Goal: Obtain resource: Download file/media

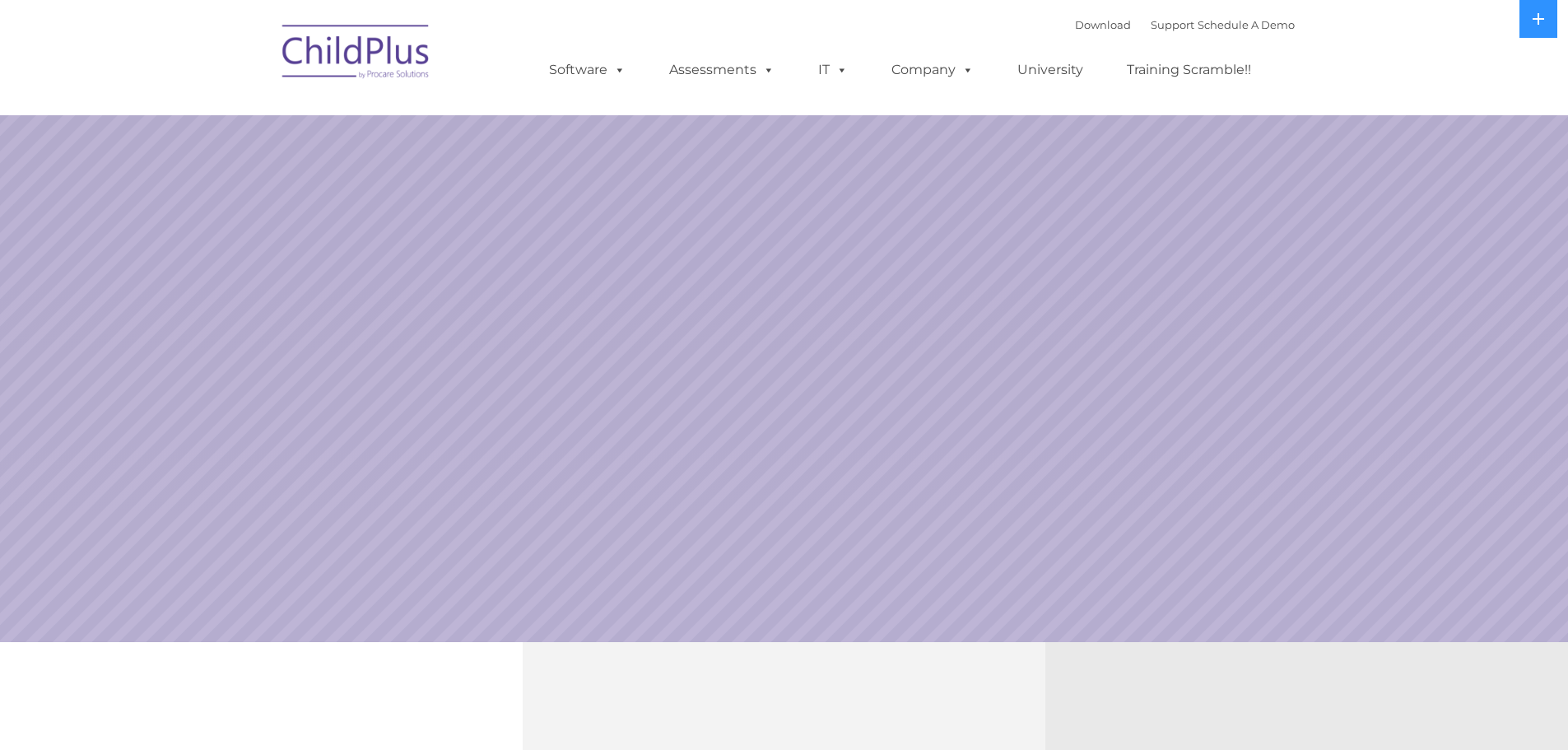
select select "MEDIUM"
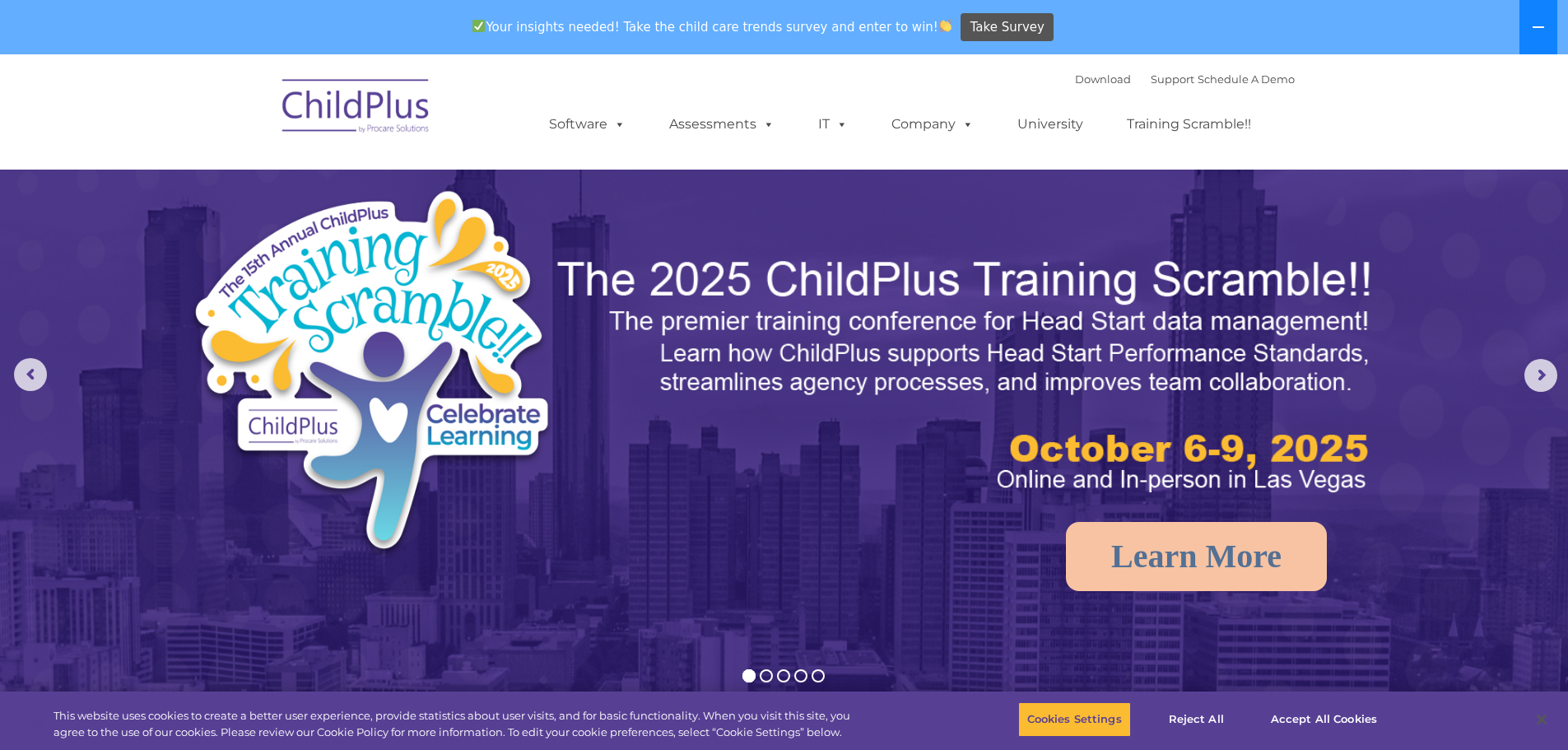
click at [1538, 30] on icon at bounding box center [1539, 27] width 13 height 13
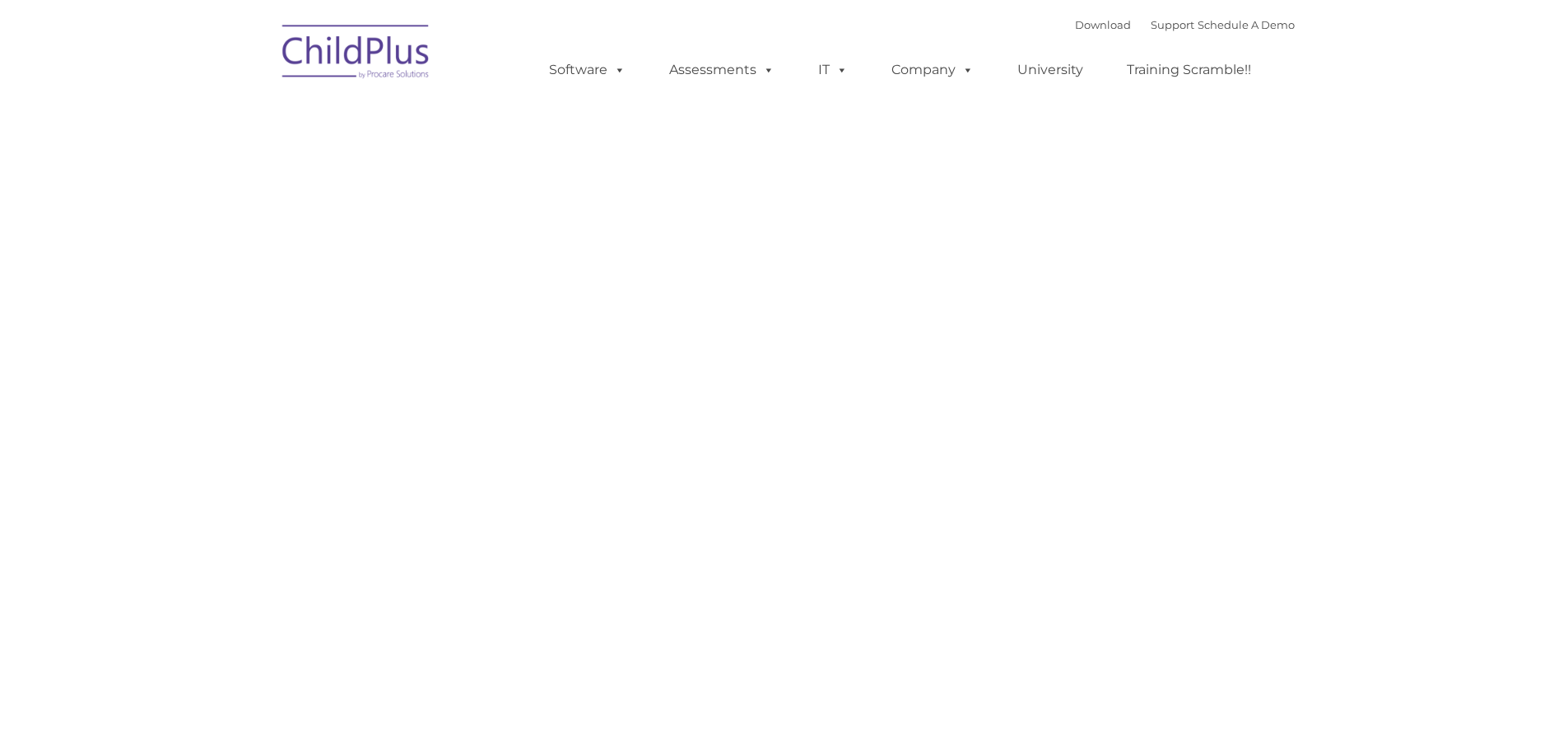
type input ""
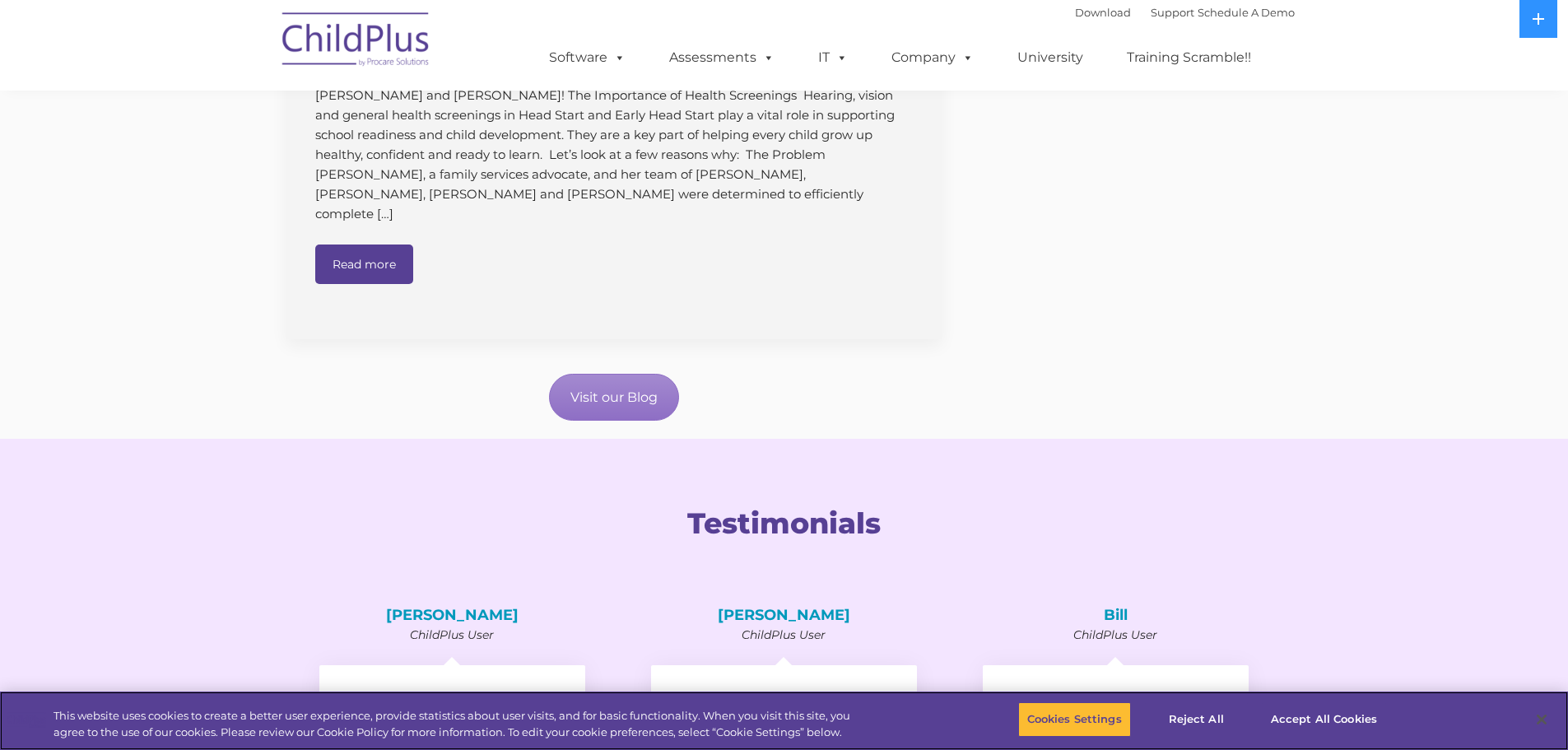
scroll to position [2019, 0]
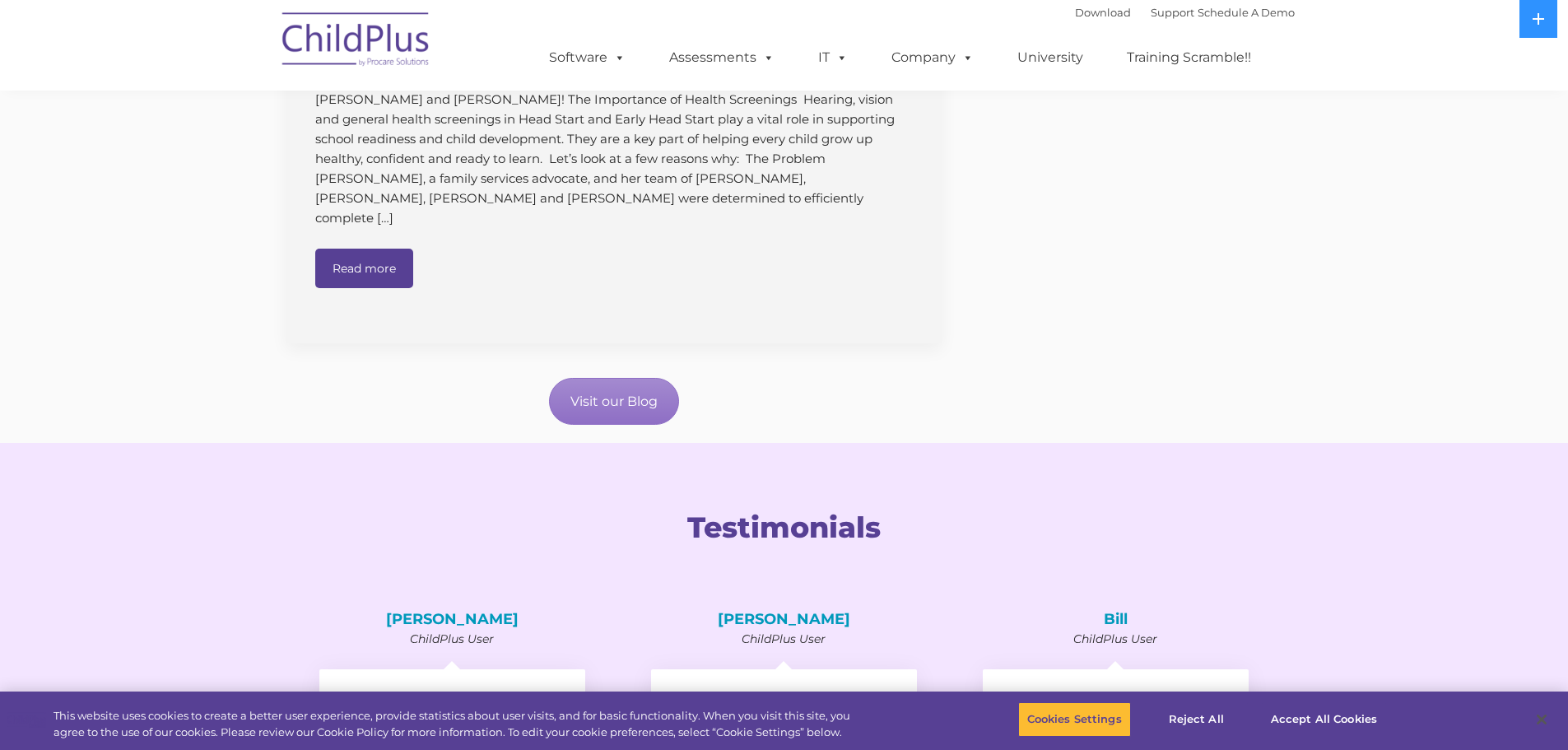
click at [400, 34] on img at bounding box center [356, 42] width 165 height 82
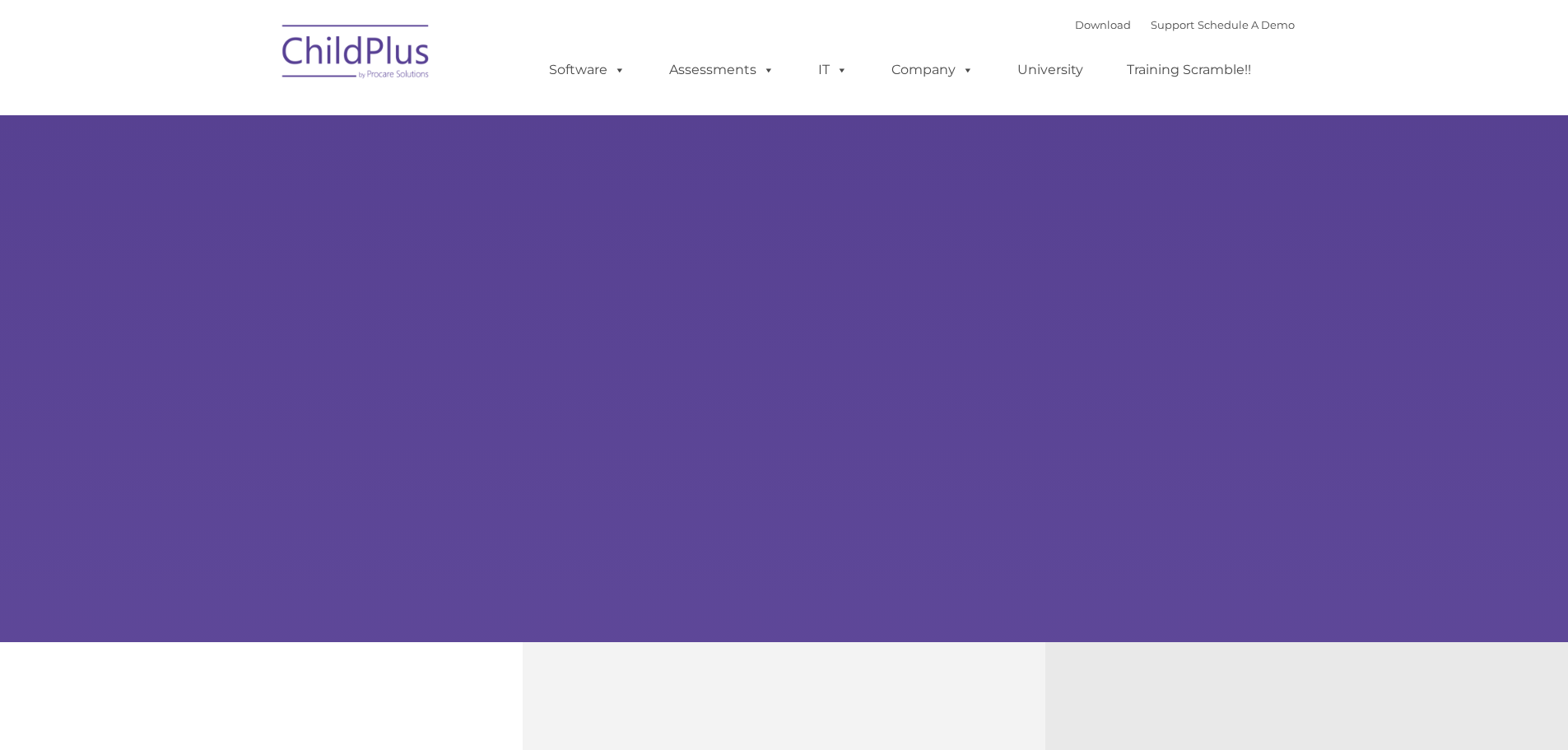
type input ""
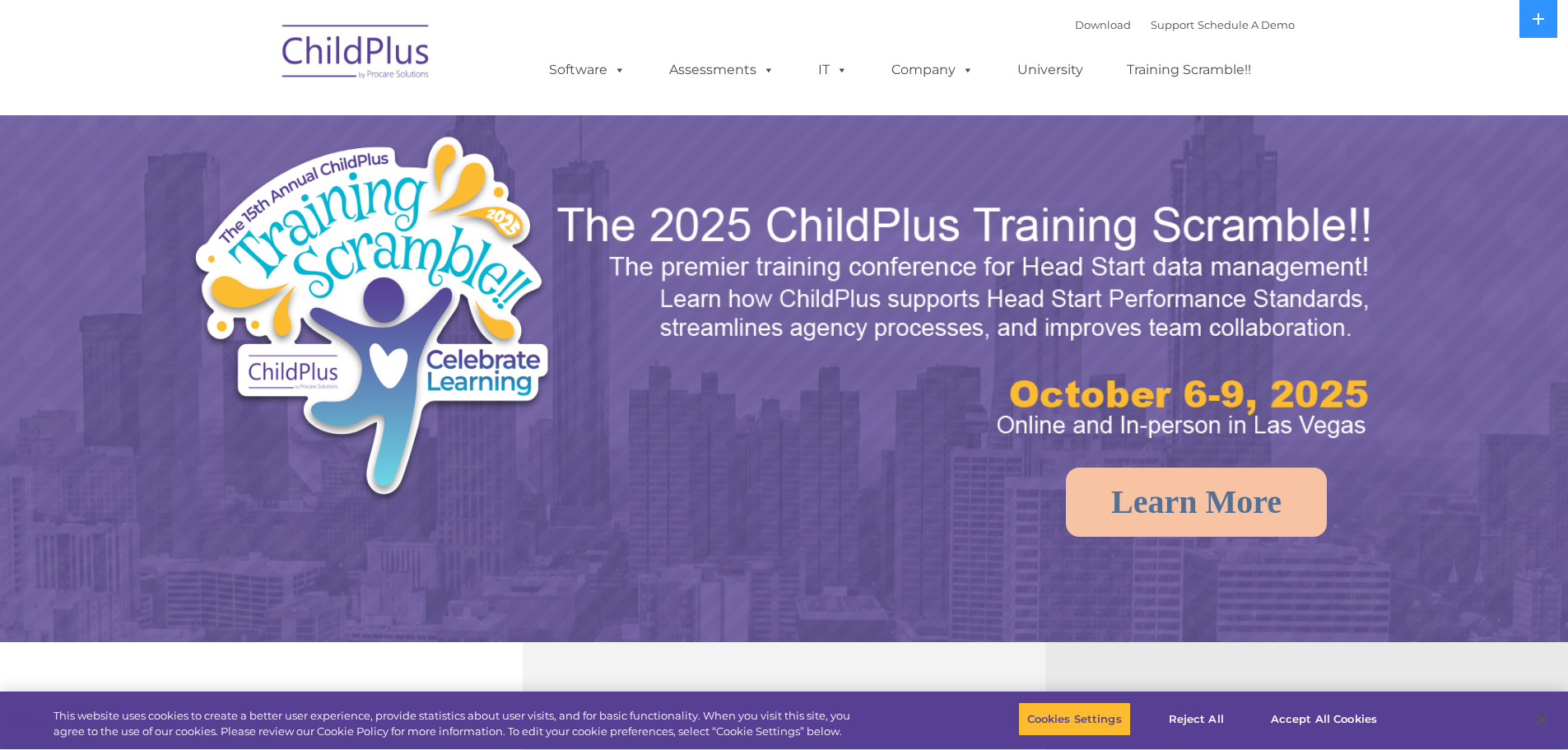
select select "MEDIUM"
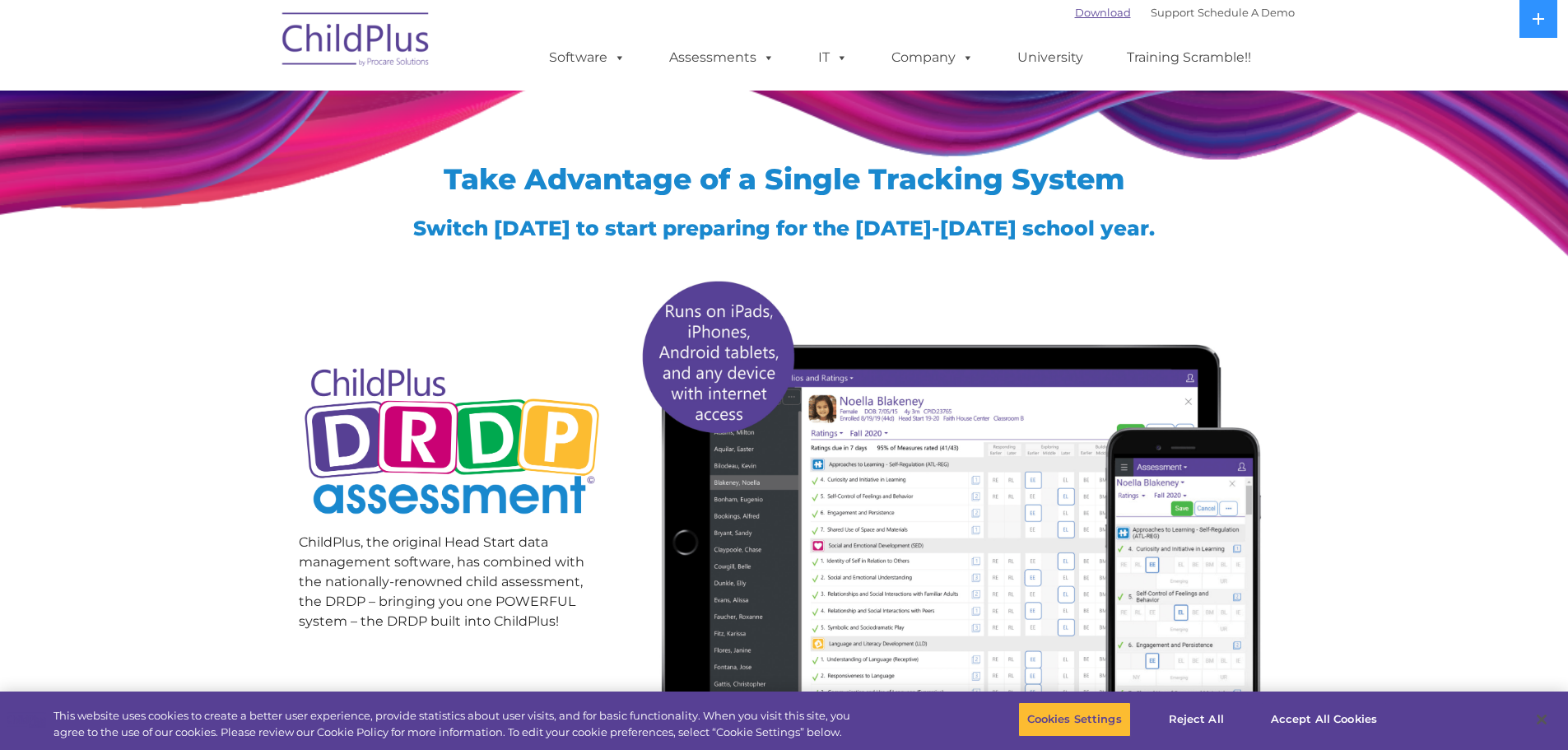
click at [1089, 18] on link "Download" at bounding box center [1102, 12] width 56 height 13
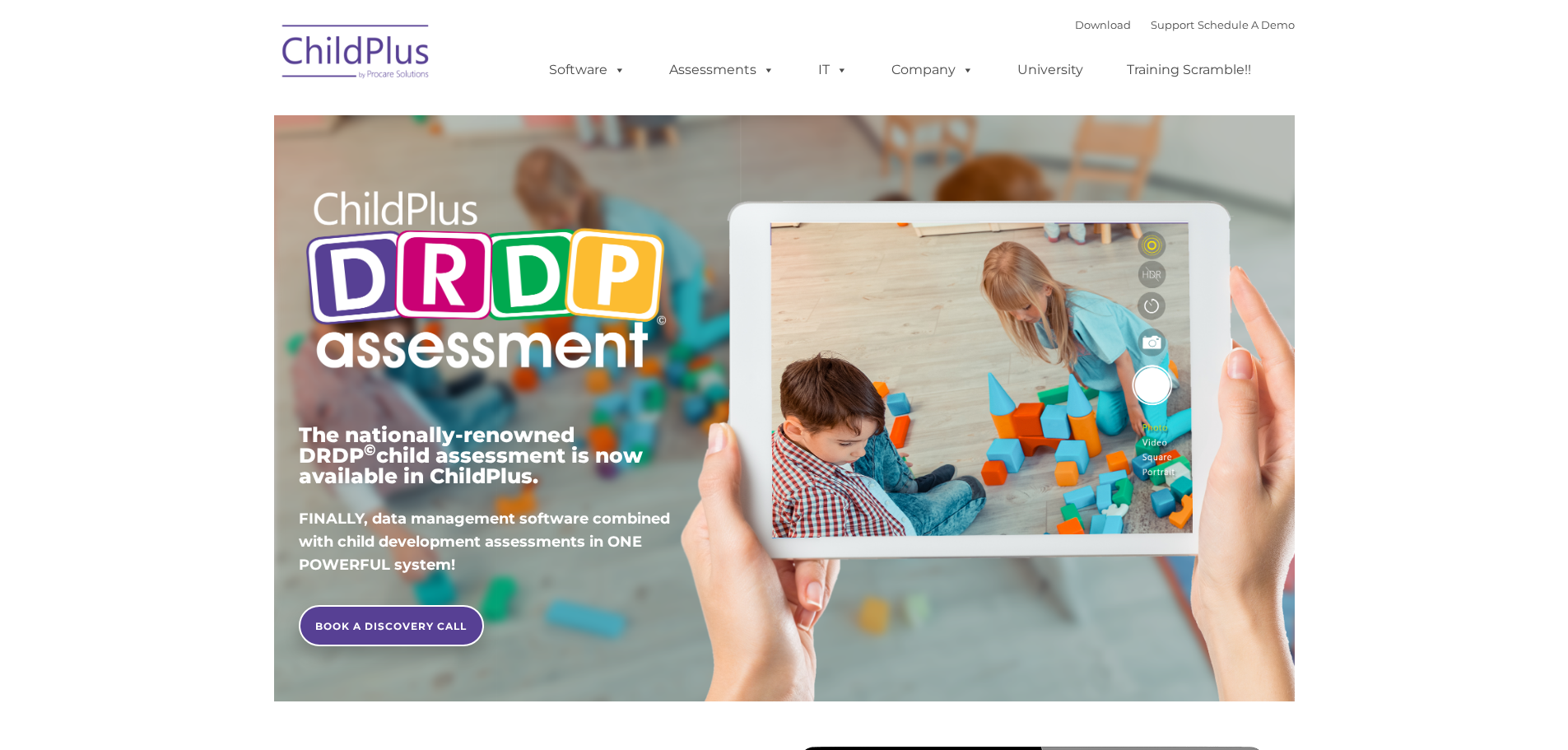
type input ""
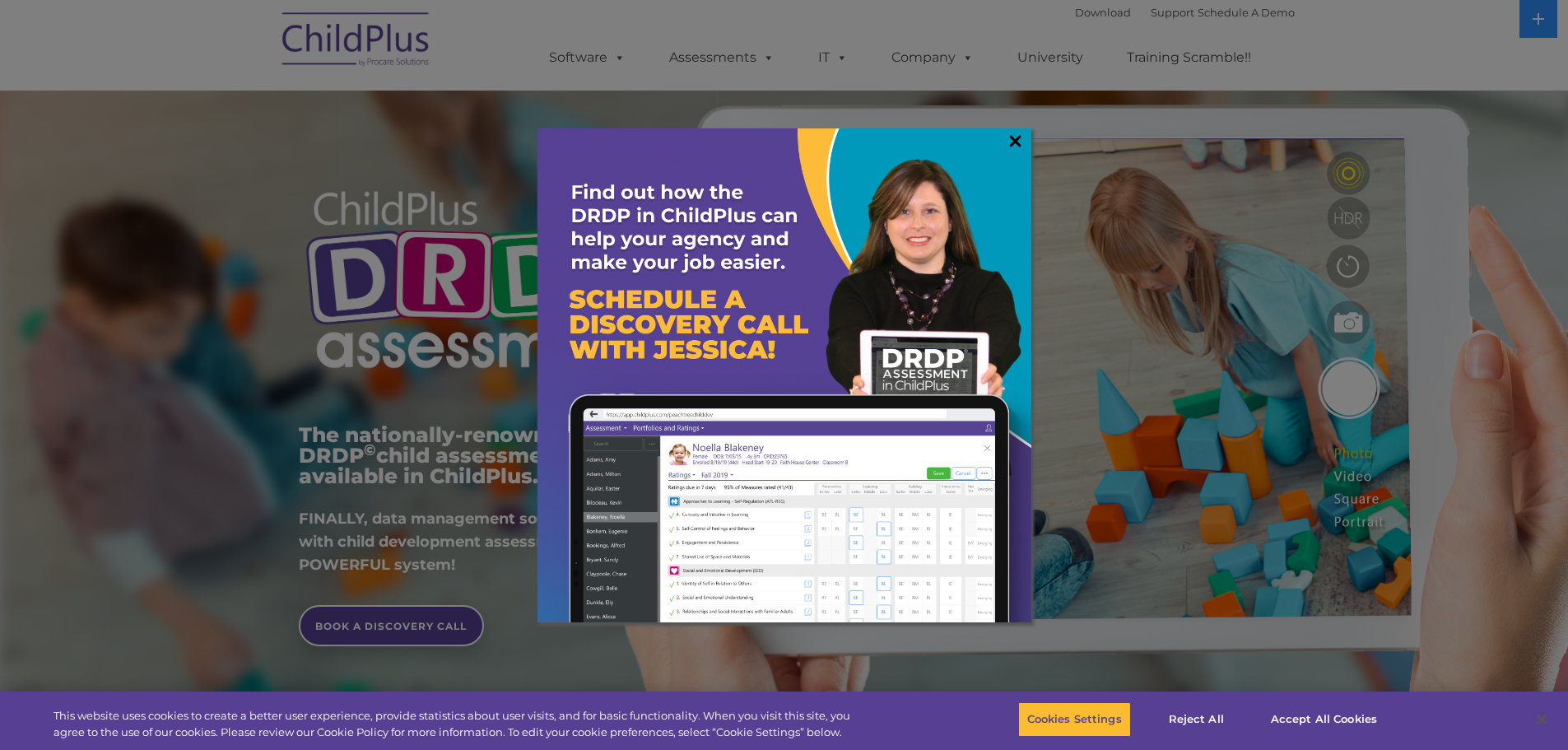
click at [1018, 138] on link "×" at bounding box center [1015, 140] width 19 height 16
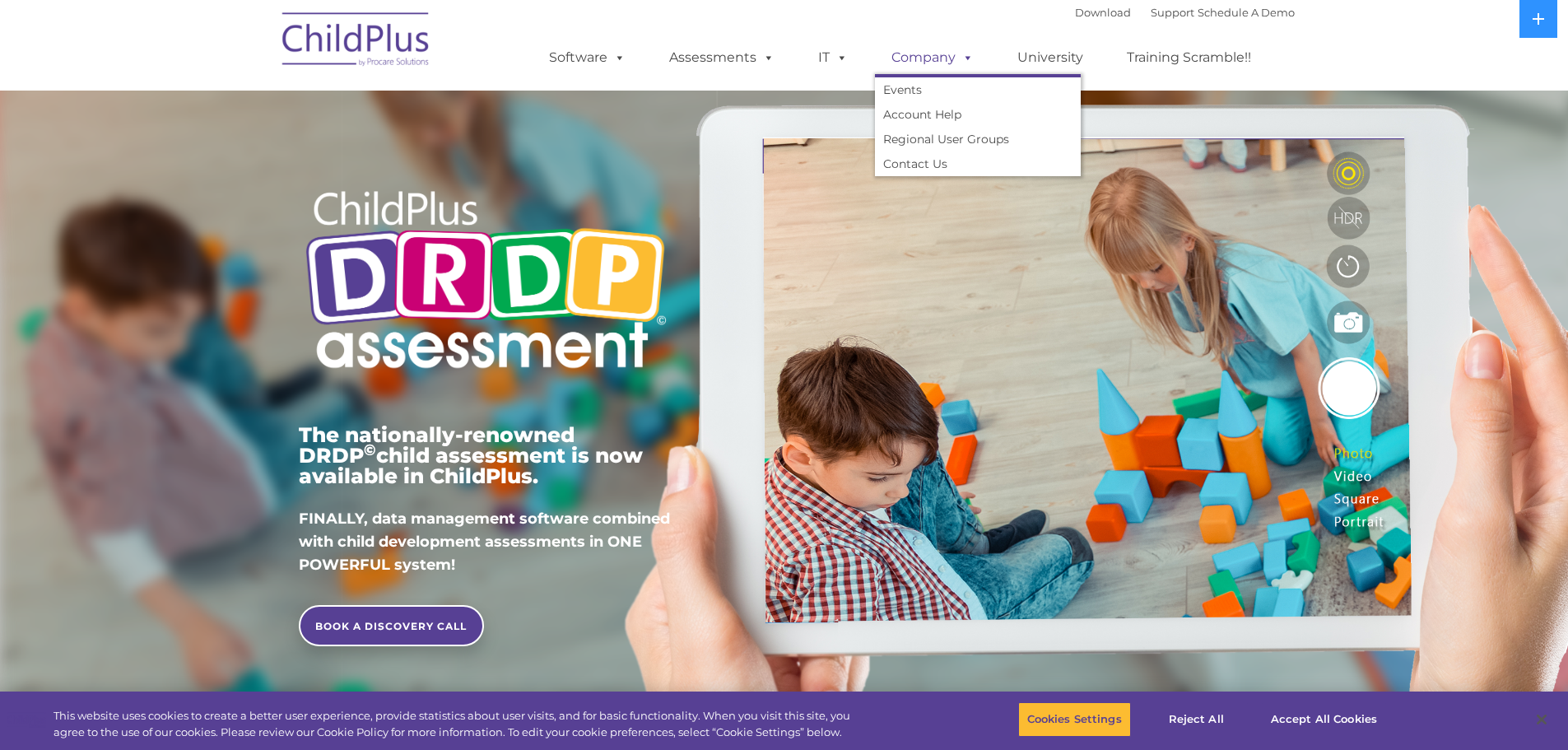
click at [967, 65] on span at bounding box center [964, 57] width 18 height 16
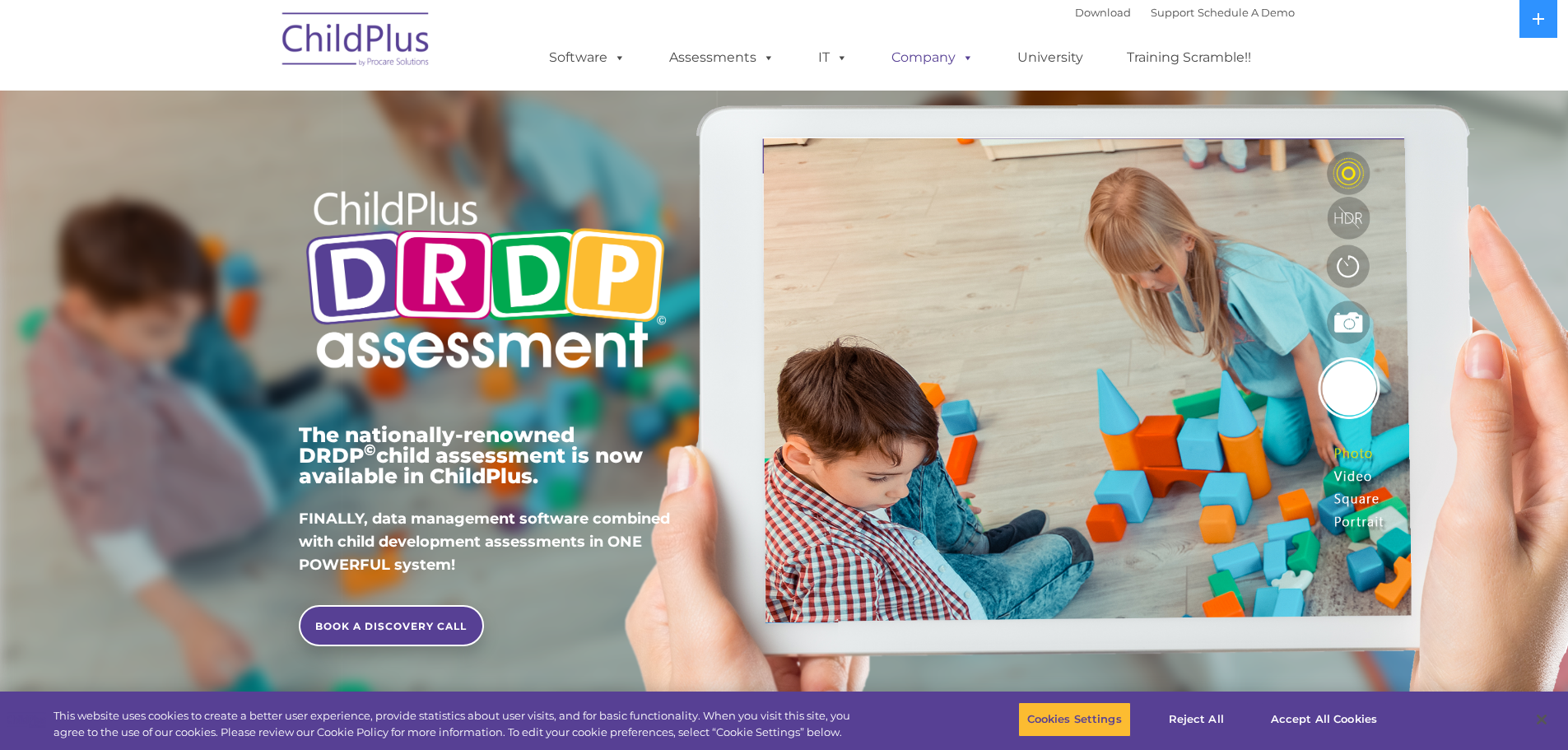
click at [967, 65] on span at bounding box center [964, 57] width 18 height 16
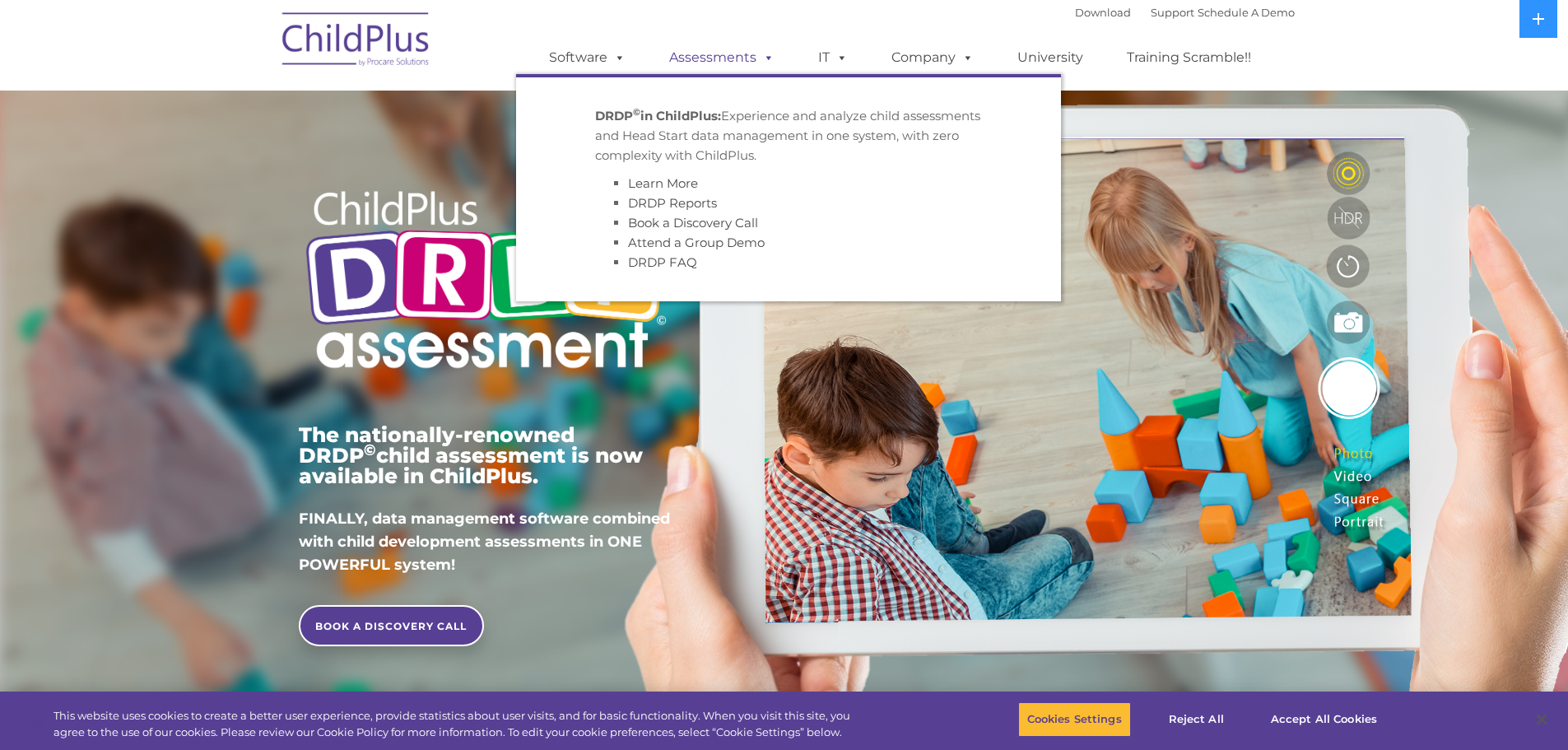
click at [769, 60] on span at bounding box center [765, 57] width 18 height 16
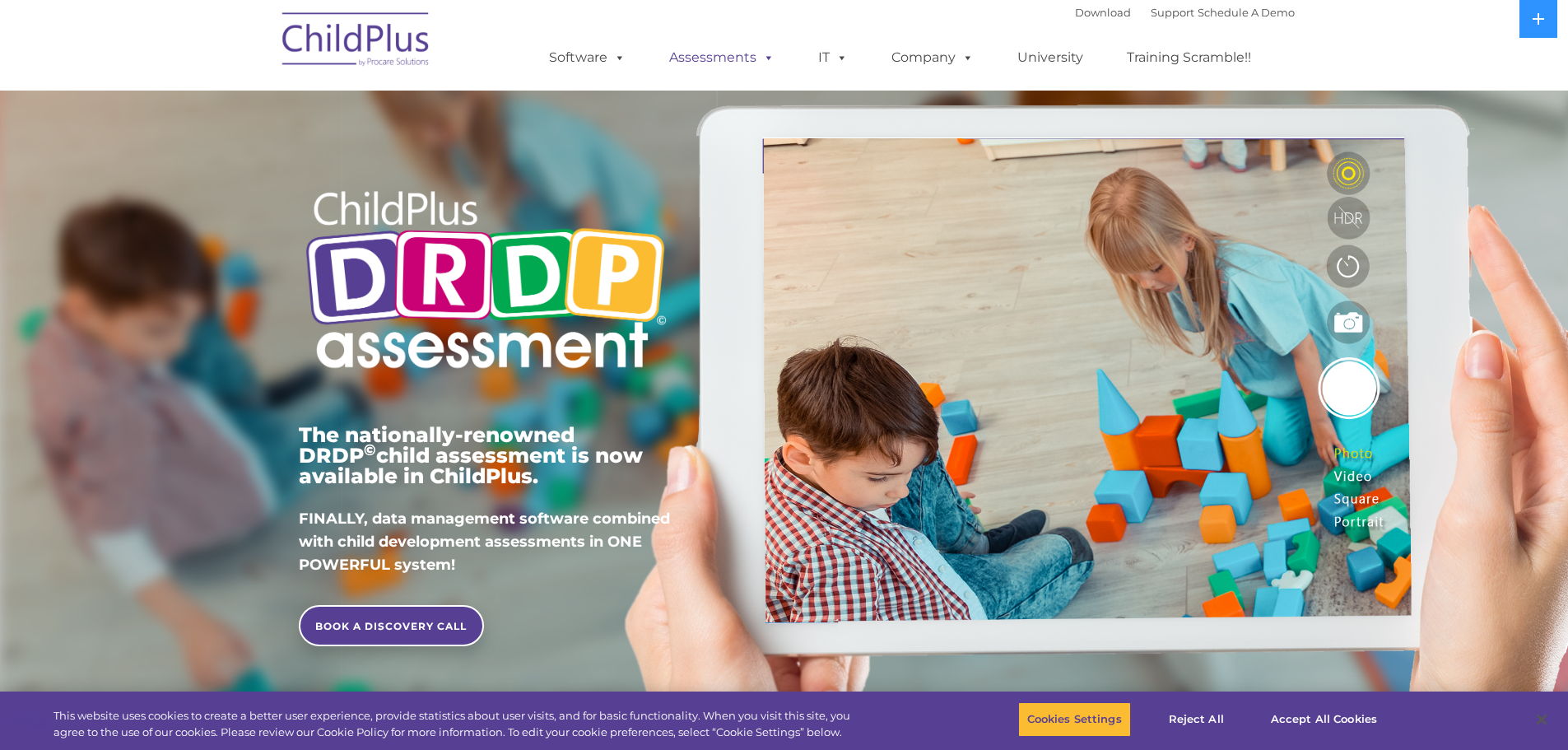
click at [769, 60] on span at bounding box center [765, 57] width 18 height 16
click at [1161, 15] on link "Support" at bounding box center [1172, 12] width 44 height 13
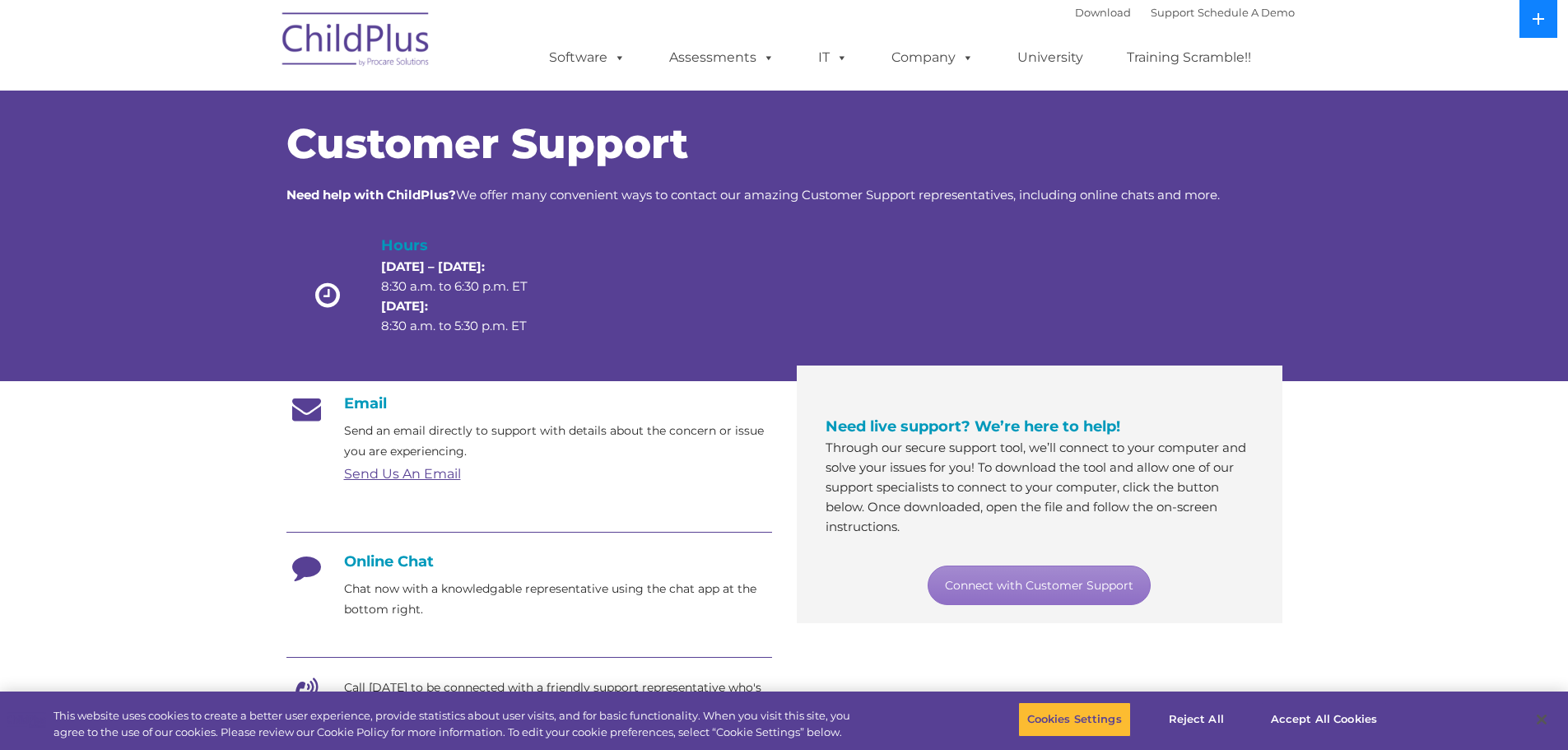
click at [1542, 14] on icon at bounding box center [1539, 19] width 13 height 13
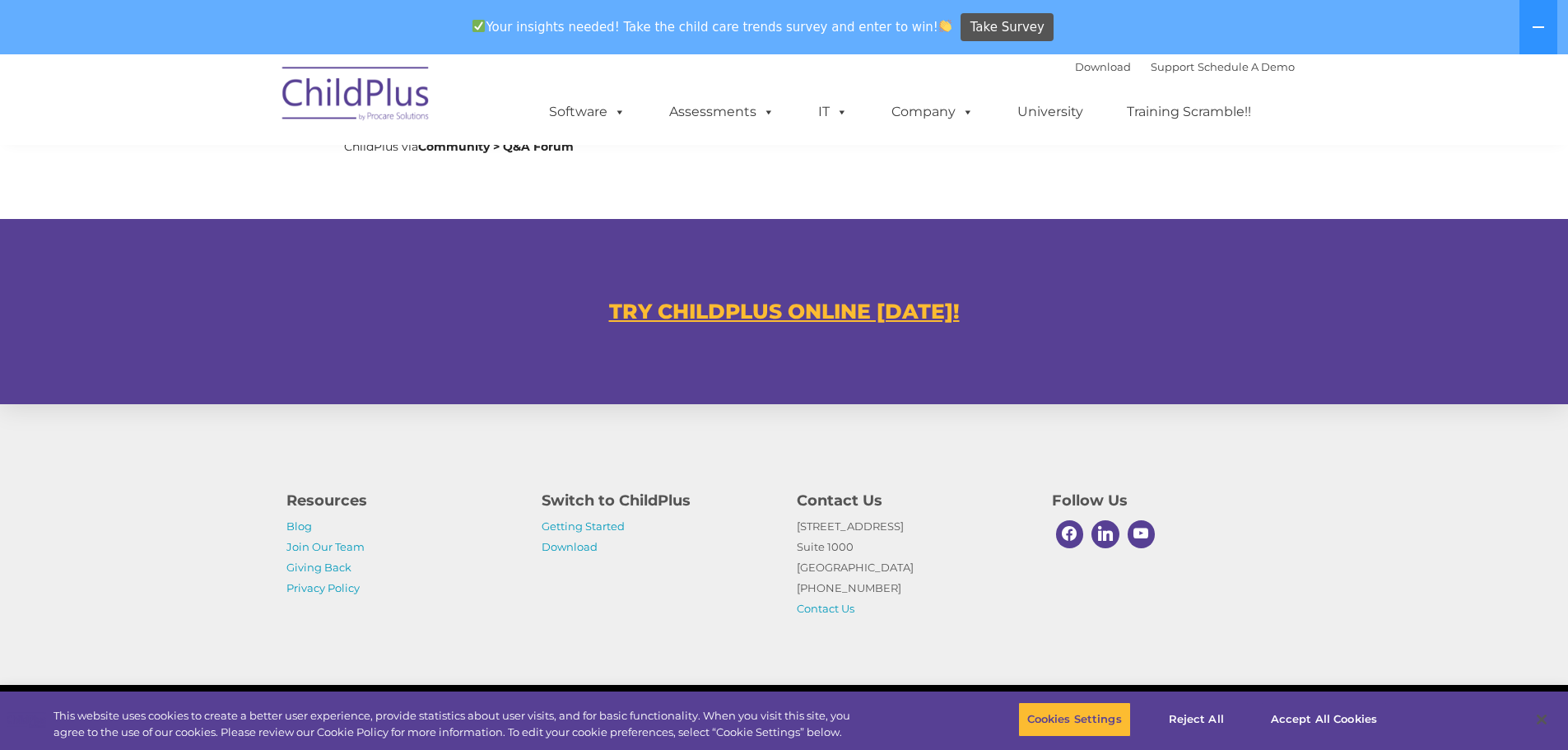
scroll to position [925, 0]
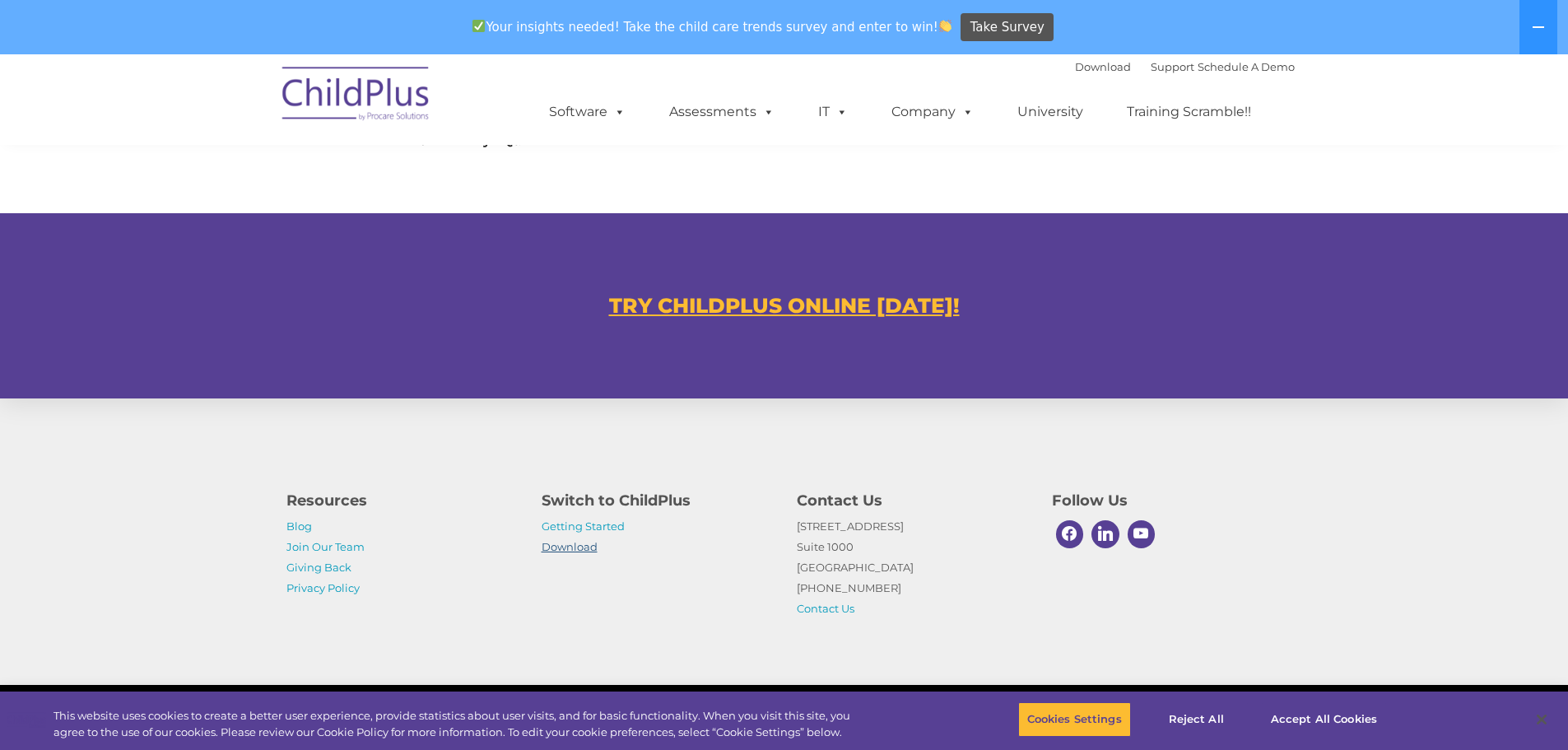
click at [579, 547] on link "Download" at bounding box center [569, 546] width 56 height 13
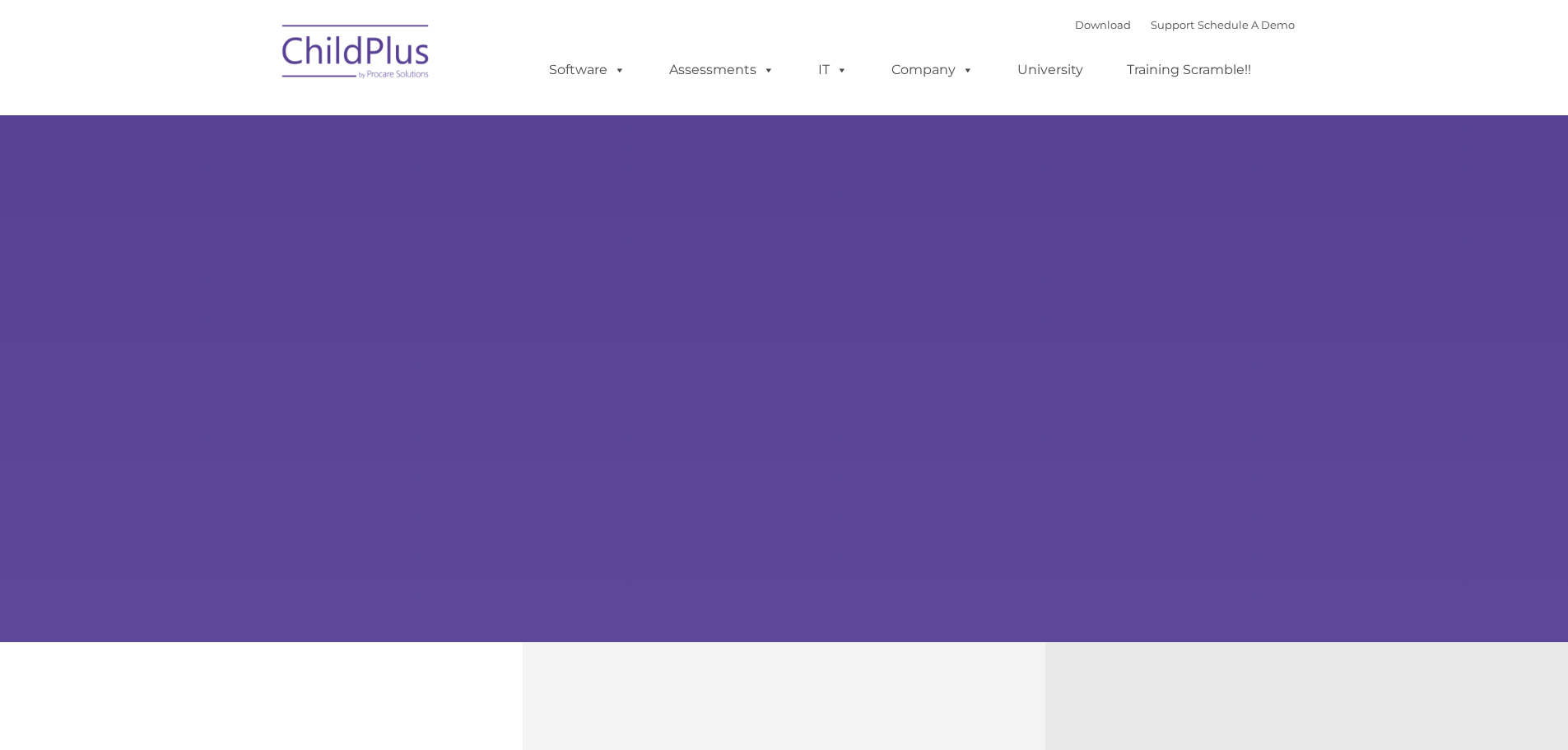
type input ""
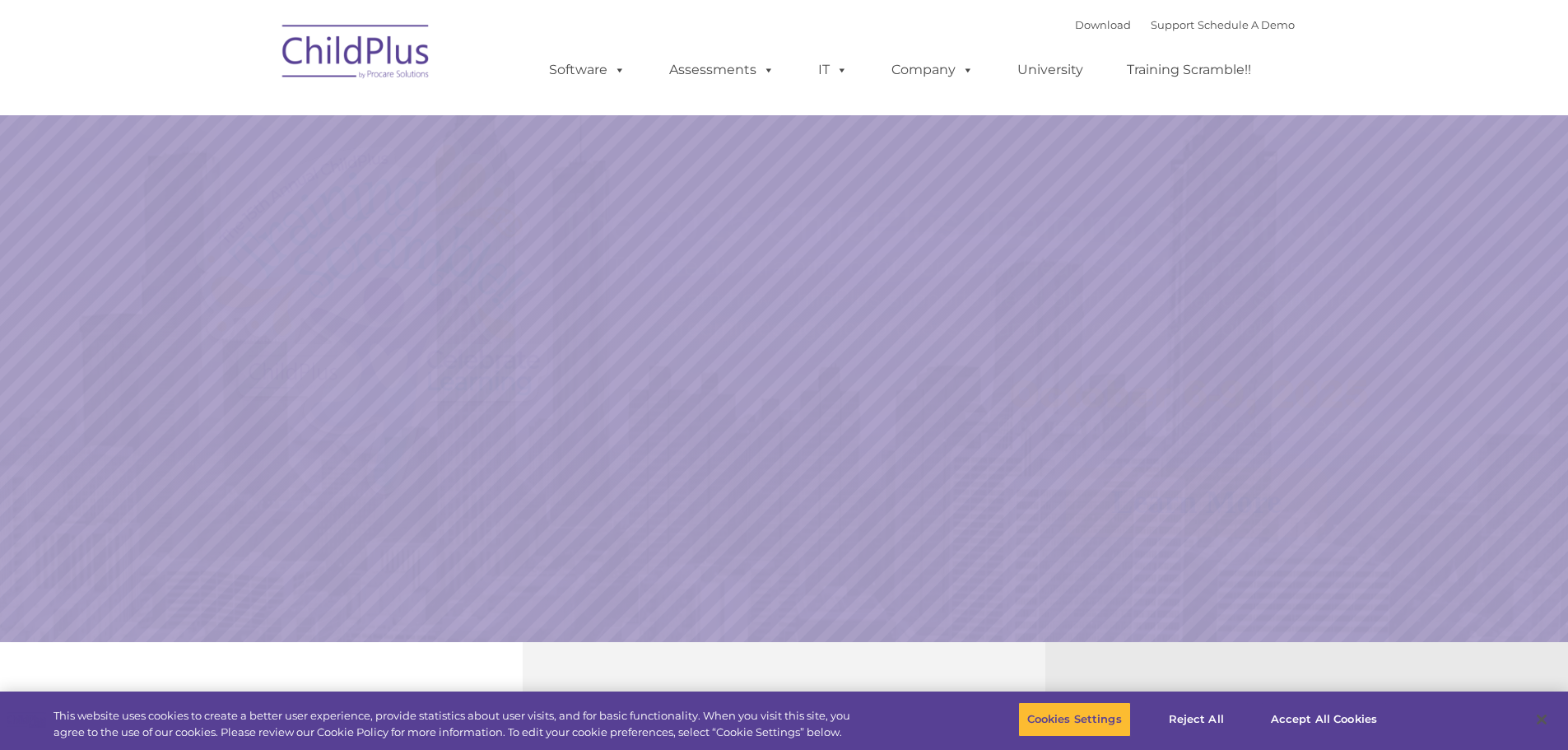
select select "MEDIUM"
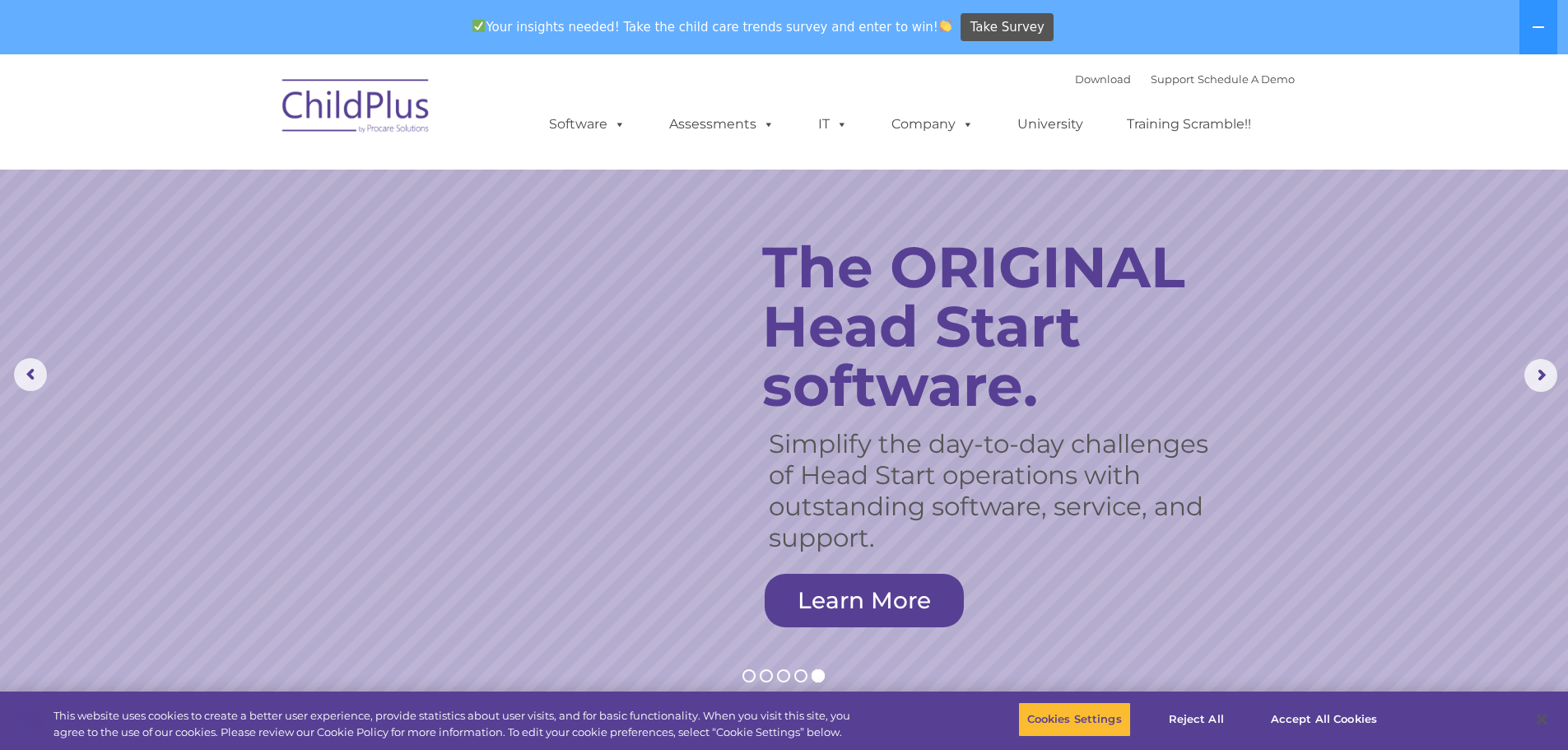
click at [372, 116] on img at bounding box center [356, 108] width 165 height 82
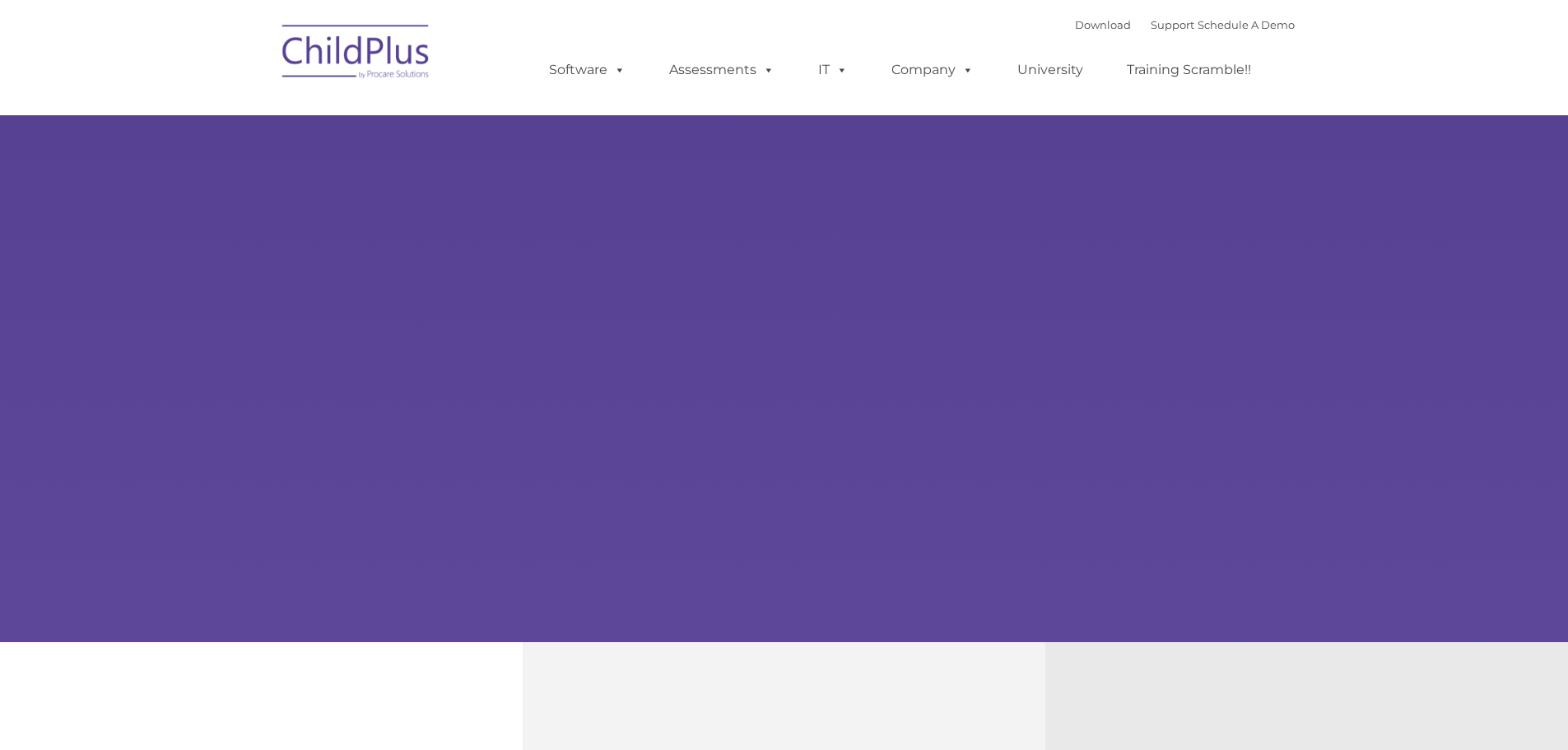
type input ""
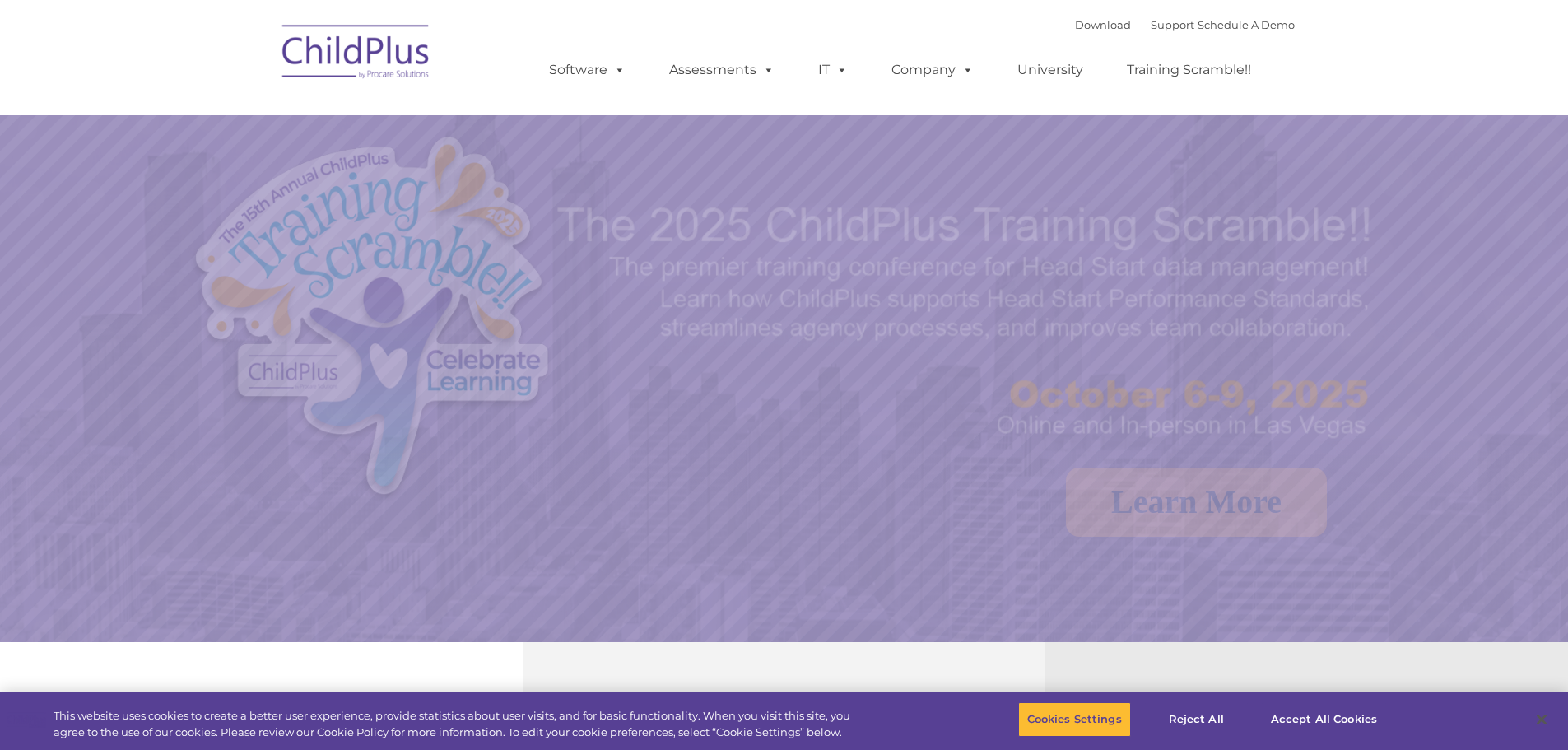
select select "MEDIUM"
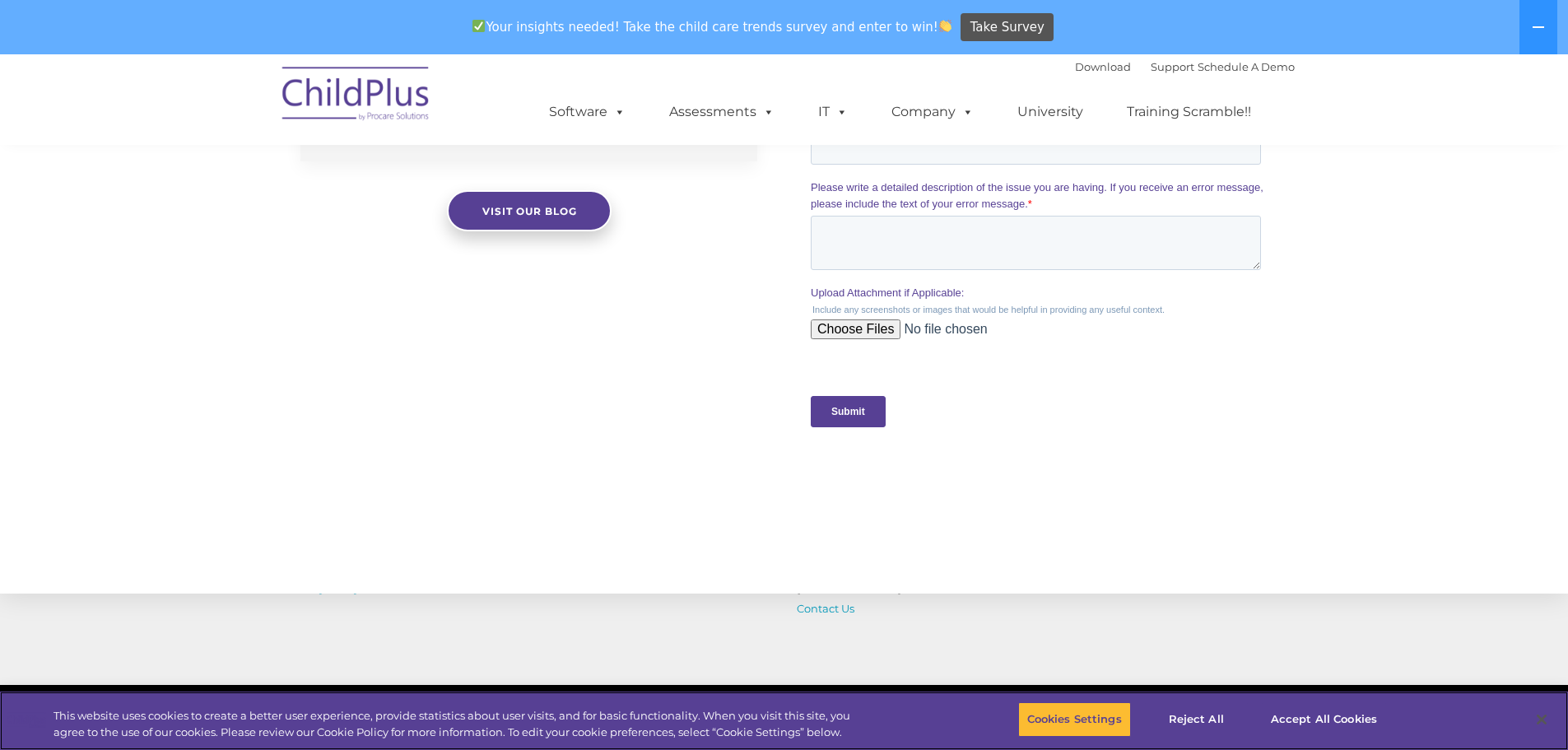
scroll to position [1527, 0]
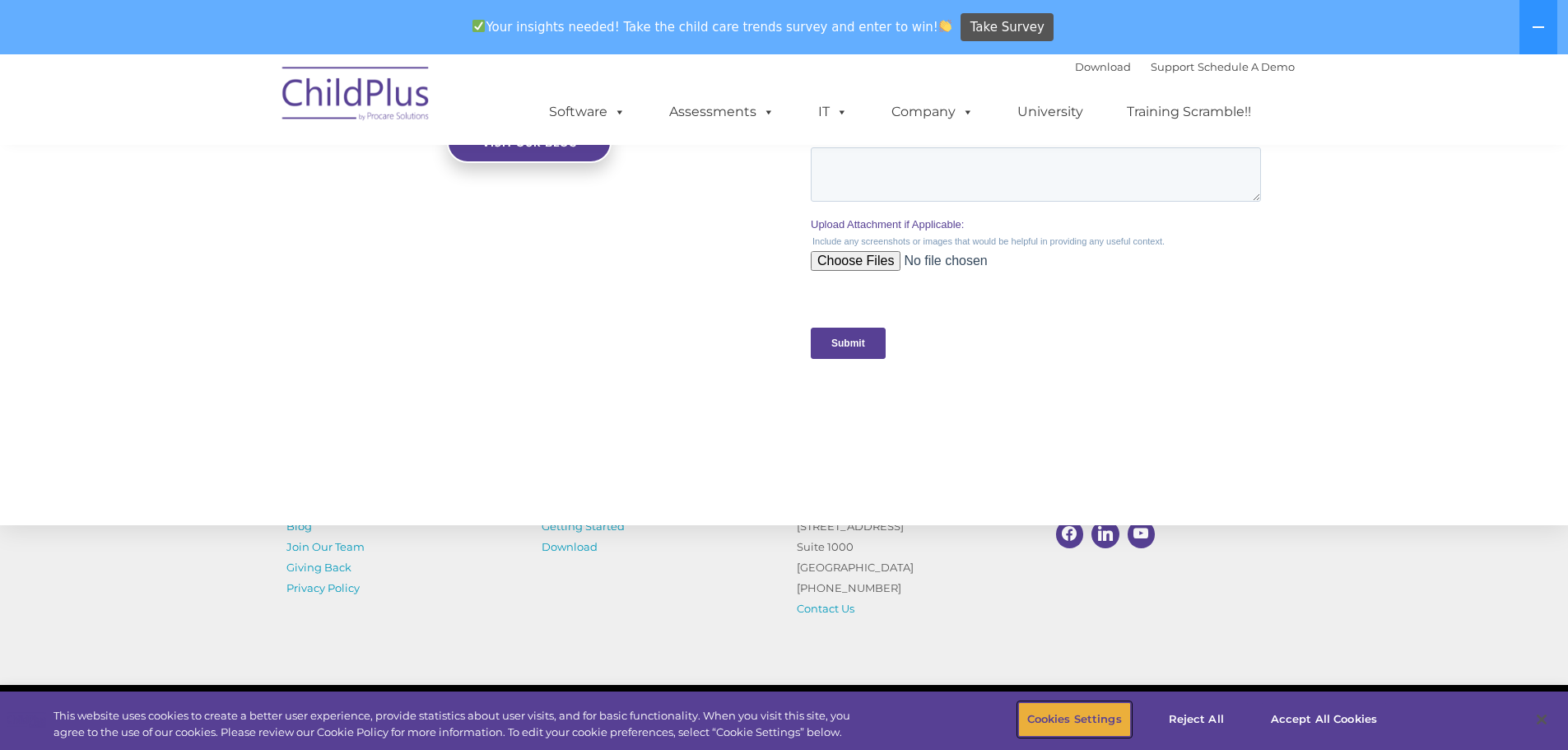
click at [1121, 717] on button "Cookies Settings" at bounding box center [1074, 719] width 113 height 35
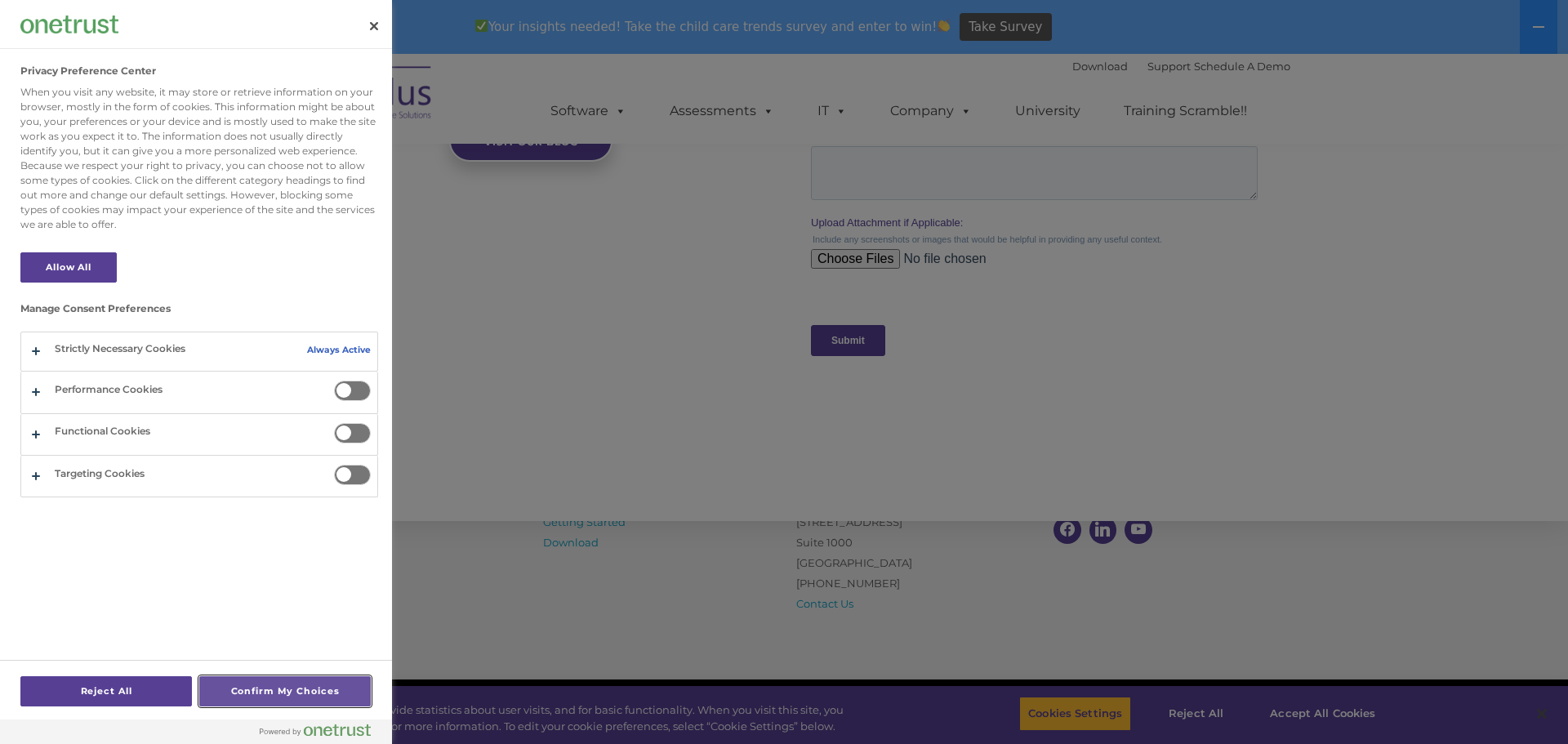
click at [282, 686] on button "Confirm My Choices" at bounding box center [285, 691] width 172 height 30
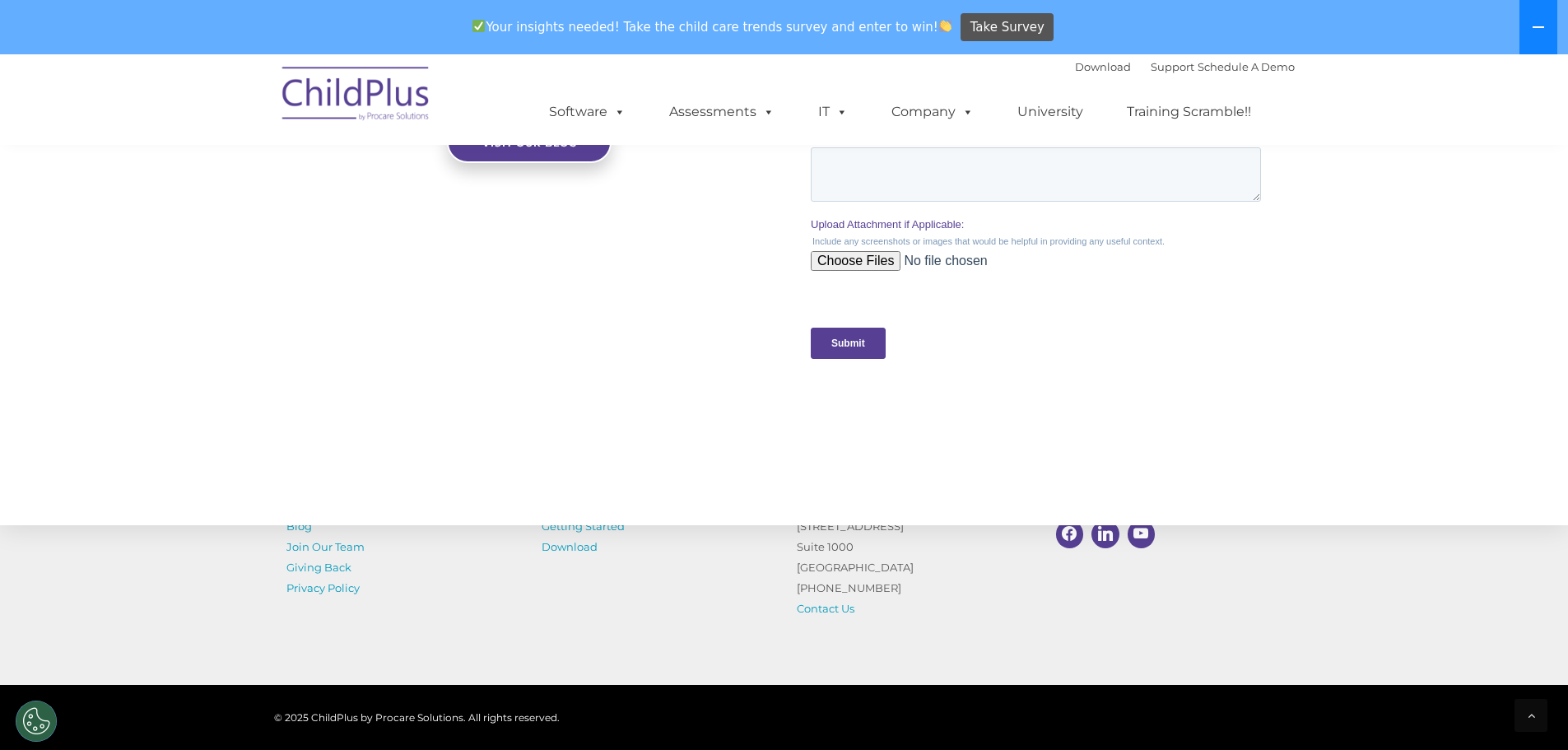
click at [1538, 25] on icon at bounding box center [1539, 27] width 13 height 13
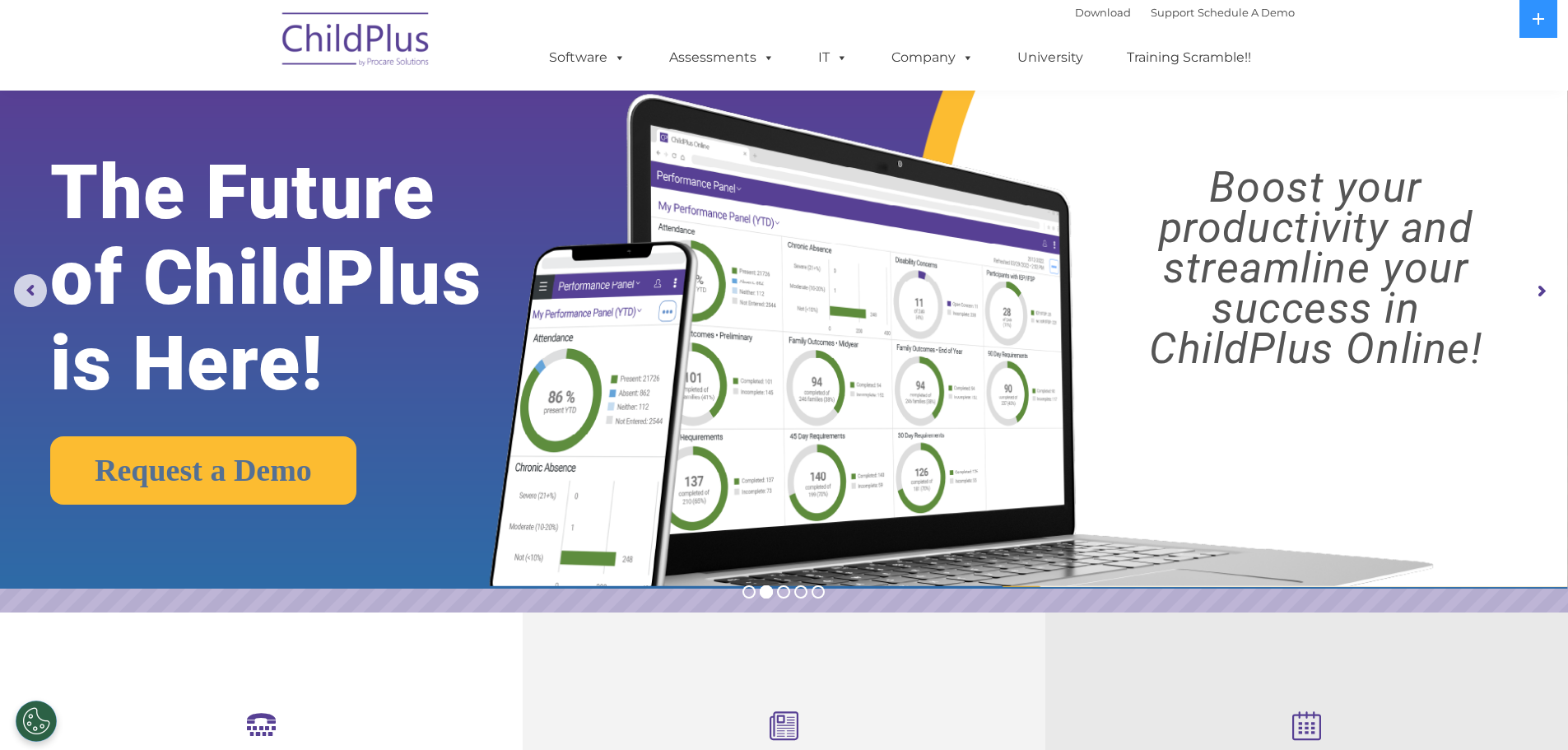
scroll to position [0, 0]
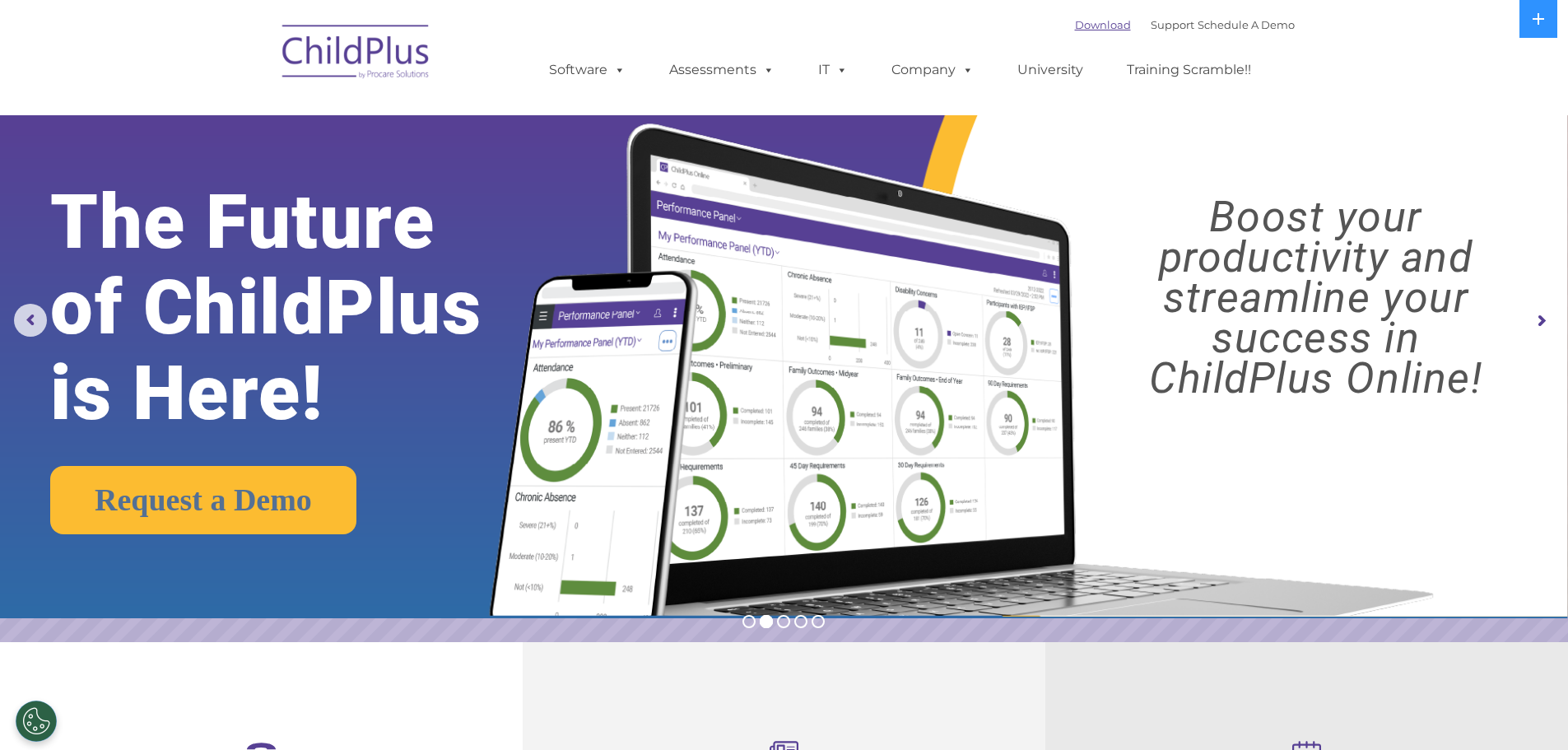
click at [1092, 23] on link "Download" at bounding box center [1102, 25] width 56 height 13
